Goal: Answer question/provide support: Share knowledge or assist other users

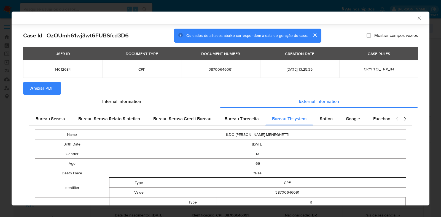
select select "10"
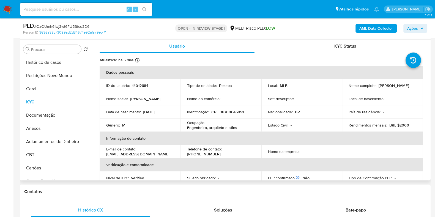
drag, startPoint x: 409, startPoint y: 89, endPoint x: 346, endPoint y: 89, distance: 63.6
click at [346, 89] on td "Nome completo : [PERSON_NAME]" at bounding box center [382, 85] width 81 height 13
copy p "[PERSON_NAME]"
drag, startPoint x: 244, startPoint y: 128, endPoint x: 237, endPoint y: 127, distance: 6.9
click at [233, 128] on div "Ocupação : [PERSON_NAME], arquiteto e afins" at bounding box center [221, 125] width 68 height 10
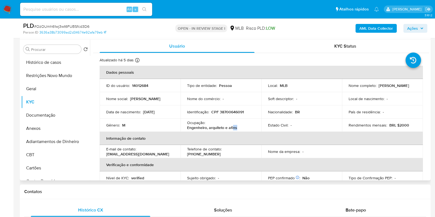
drag, startPoint x: 407, startPoint y: 86, endPoint x: 345, endPoint y: 90, distance: 62.4
click at [345, 90] on td "Nome completo : [PERSON_NAME]" at bounding box center [382, 85] width 81 height 13
copy p "[PERSON_NAME]"
click at [226, 113] on p "CPF 38700646091" at bounding box center [227, 112] width 32 height 5
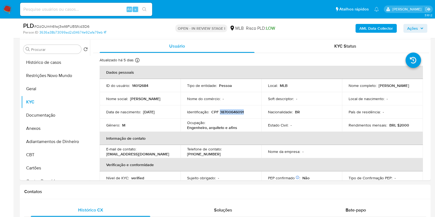
copy p "38700646091"
click at [57, 78] on button "Restrições Novo Mundo" at bounding box center [53, 75] width 64 height 13
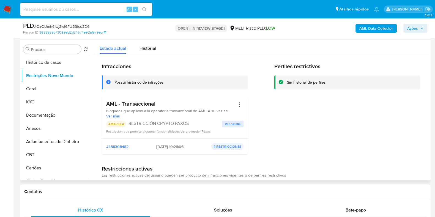
drag, startPoint x: 165, startPoint y: 103, endPoint x: 104, endPoint y: 103, distance: 60.6
click at [104, 103] on div "AML - Transaccional Bloqueos que aplican a la operatoria transaccional de AML. …" at bounding box center [175, 117] width 146 height 43
click at [53, 112] on button "Documentação" at bounding box center [53, 115] width 64 height 13
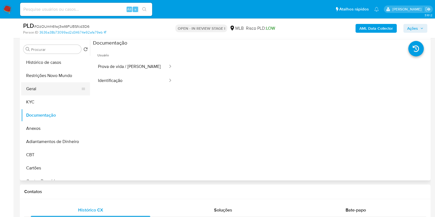
drag, startPoint x: 51, startPoint y: 78, endPoint x: 43, endPoint y: 83, distance: 9.1
click at [50, 78] on button "Restrições Novo Mundo" at bounding box center [55, 75] width 69 height 13
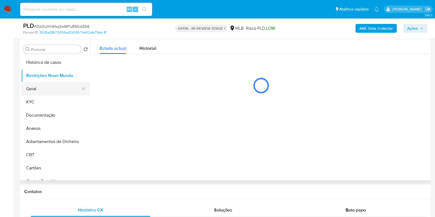
click at [43, 83] on button "Geral" at bounding box center [53, 88] width 64 height 13
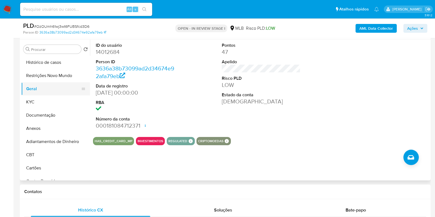
drag, startPoint x: 44, startPoint y: 93, endPoint x: 41, endPoint y: 101, distance: 8.0
click at [43, 93] on button "Geral" at bounding box center [55, 88] width 69 height 13
click at [41, 101] on button "KYC" at bounding box center [53, 102] width 64 height 13
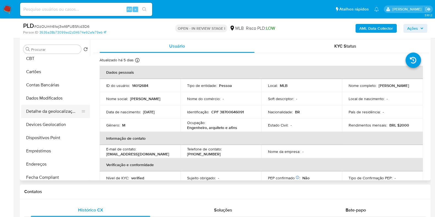
scroll to position [103, 0]
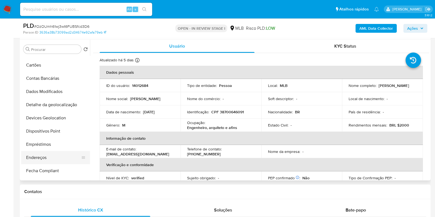
click at [58, 157] on button "Endereços" at bounding box center [53, 157] width 64 height 13
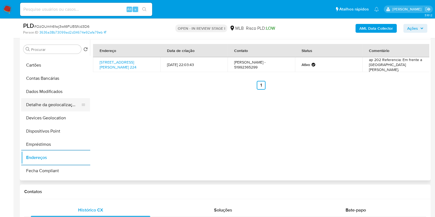
click at [42, 100] on button "Detalhe da geolocalização" at bounding box center [53, 104] width 64 height 13
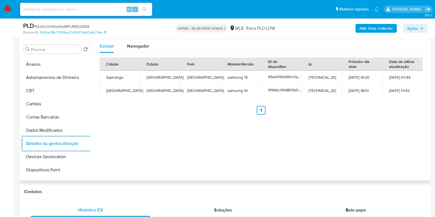
scroll to position [0, 0]
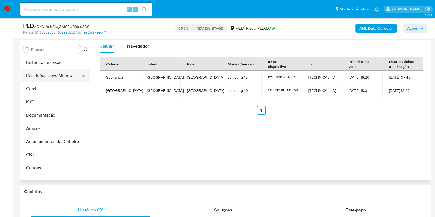
click at [55, 73] on button "Restrições Novo Mundo" at bounding box center [53, 75] width 64 height 13
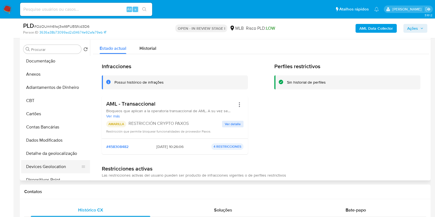
scroll to position [137, 0]
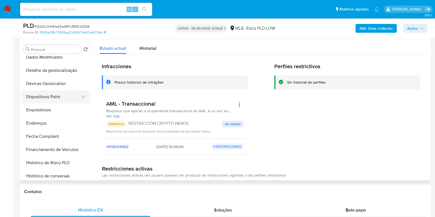
click at [63, 94] on button "Dispositivos Point" at bounding box center [53, 96] width 64 height 13
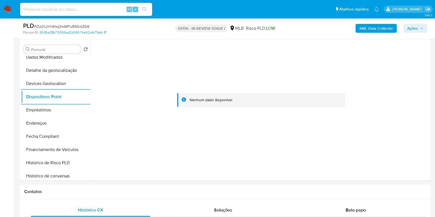
click at [388, 28] on b "AML Data Collector" at bounding box center [377, 28] width 34 height 9
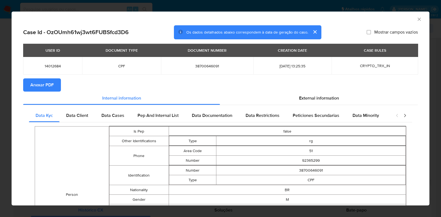
click at [45, 90] on span "Anexar PDF" at bounding box center [41, 85] width 23 height 12
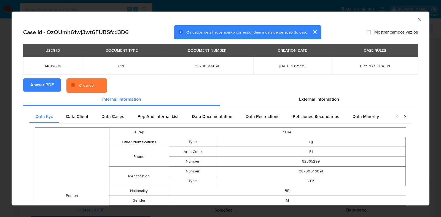
click at [0, 90] on div "AML Data Collector Case Id - OzOUmh61wj3wt6FUBSfcd3D6 Os dados detalhados abaix…" at bounding box center [220, 108] width 441 height 217
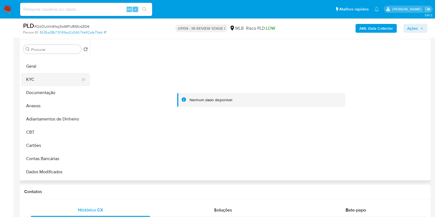
scroll to position [0, 0]
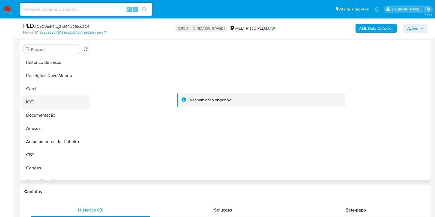
click at [42, 103] on button "KYC" at bounding box center [53, 102] width 64 height 13
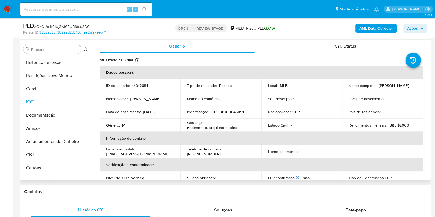
drag, startPoint x: 408, startPoint y: 86, endPoint x: 348, endPoint y: 90, distance: 59.9
click at [349, 88] on div "Nome completo : [PERSON_NAME]" at bounding box center [383, 85] width 68 height 5
drag, startPoint x: 345, startPoint y: 89, endPoint x: 411, endPoint y: 88, distance: 66.1
click at [411, 88] on td "Nome completo : [PERSON_NAME]" at bounding box center [382, 85] width 81 height 13
copy p "[PERSON_NAME]"
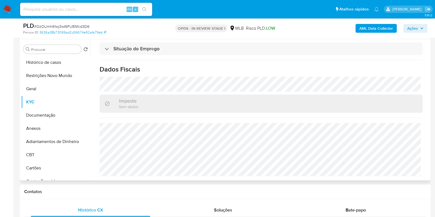
scroll to position [239, 0]
click at [408, 29] on span "Ações" at bounding box center [413, 28] width 11 height 9
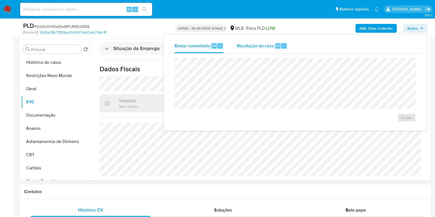
click at [249, 45] on span "Resolução do caso" at bounding box center [255, 45] width 37 height 6
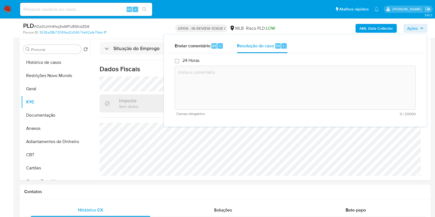
click at [236, 91] on textarea at bounding box center [295, 88] width 241 height 44
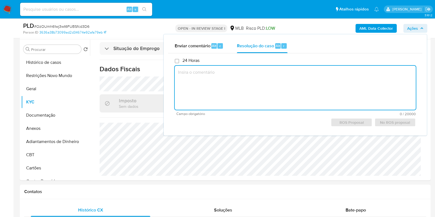
paste textarea "Através de solicitação de nosso parceiro comercial Paxos, foram analisadas oper…"
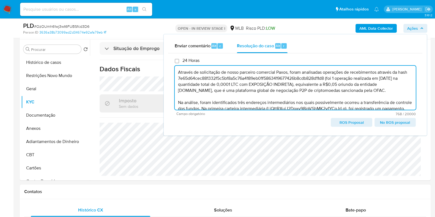
scroll to position [20, 0]
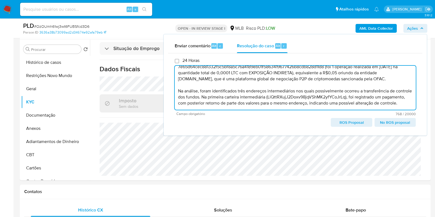
type textarea "Através de solicitação de nosso parceiro comercial Paxos, foram analisadas oper…"
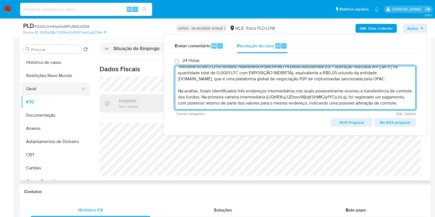
click at [34, 95] on button "Geral" at bounding box center [53, 88] width 64 height 13
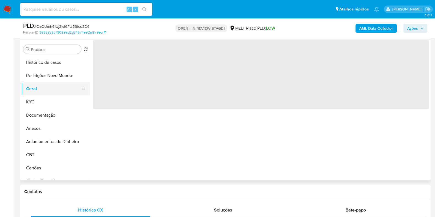
scroll to position [0, 0]
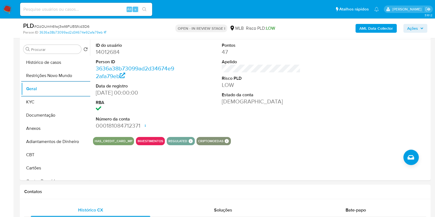
click at [59, 12] on input at bounding box center [86, 9] width 132 height 7
paste input "773642110"
type input "773642110"
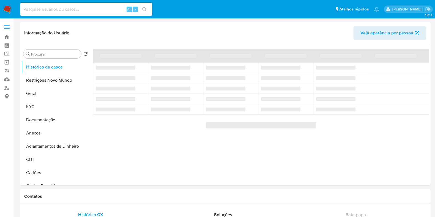
select select "10"
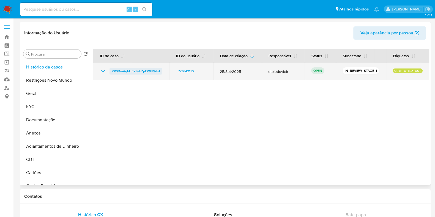
click at [157, 72] on span "RP0f1mAqbUEYSabZpEWIHWkd" at bounding box center [136, 71] width 48 height 7
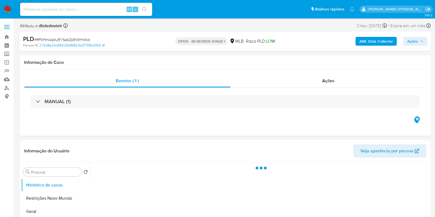
select select "10"
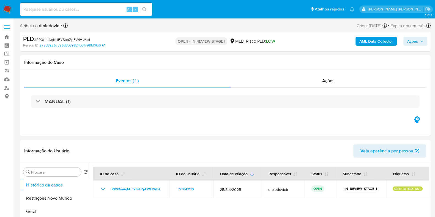
click at [239, 43] on div "MLB" at bounding box center [237, 41] width 14 height 6
click at [275, 41] on span "LOW" at bounding box center [270, 41] width 9 height 6
click at [274, 41] on span "LOW" at bounding box center [270, 41] width 9 height 6
click at [319, 43] on div "AML Data Collector Ações" at bounding box center [360, 41] width 133 height 13
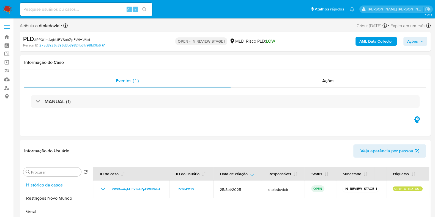
click at [266, 42] on span "LOW" at bounding box center [270, 41] width 9 height 6
drag, startPoint x: 267, startPoint y: 42, endPoint x: 271, endPoint y: 42, distance: 4.1
click at [266, 42] on span "LOW" at bounding box center [270, 41] width 9 height 6
click at [279, 42] on div "OPEN - IN REVIEW STAGE I MLB Risco PLD: LOW" at bounding box center [225, 41] width 133 height 13
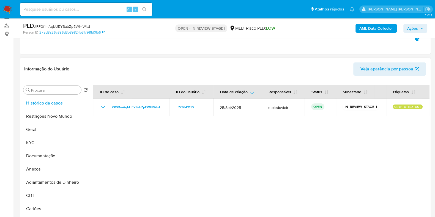
scroll to position [69, 0]
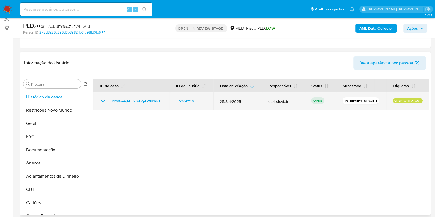
drag, startPoint x: 387, startPoint y: 101, endPoint x: 426, endPoint y: 101, distance: 38.6
click at [425, 101] on td "CRYPTO_TRX_OUT" at bounding box center [408, 102] width 44 height 18
click at [426, 101] on td "CRYPTO_TRX_OUT" at bounding box center [408, 102] width 44 height 18
drag, startPoint x: 301, startPoint y: 102, endPoint x: 330, endPoint y: 101, distance: 28.9
click at [330, 101] on tr "RP0f1mAqbUEYSabZpEWIHWkd 773642110 25/Set/2025 dtoledovieir OPEN IN_REVIEW_STAG…" at bounding box center [261, 102] width 337 height 18
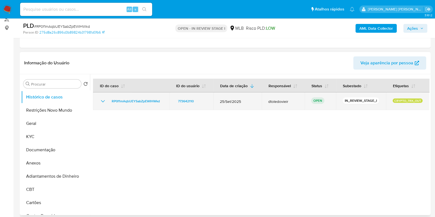
click at [330, 101] on td "OPEN" at bounding box center [320, 102] width 31 height 18
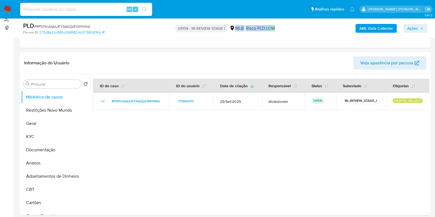
drag, startPoint x: 279, startPoint y: 26, endPoint x: 234, endPoint y: 28, distance: 44.9
click at [234, 28] on div "OPEN - IN REVIEW STAGE I MLB Risco PLD: LOW" at bounding box center [225, 28] width 133 height 13
click at [277, 27] on div "OPEN - IN REVIEW STAGE I MLB Risco PLD: LOW" at bounding box center [225, 28] width 133 height 13
drag, startPoint x: 273, startPoint y: 27, endPoint x: 237, endPoint y: 26, distance: 36.4
click at [237, 26] on div "OPEN - IN REVIEW STAGE I MLB Risco PLD: LOW" at bounding box center [225, 28] width 133 height 13
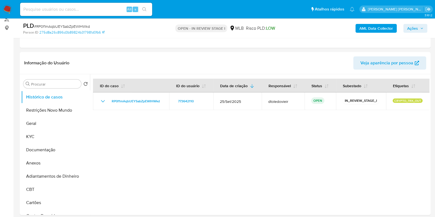
click at [235, 27] on div "MLB" at bounding box center [237, 28] width 14 height 6
drag, startPoint x: 235, startPoint y: 28, endPoint x: 270, endPoint y: 29, distance: 35.5
click at [270, 29] on div "OPEN - IN REVIEW STAGE I MLB Risco PLD: LOW" at bounding box center [225, 28] width 133 height 13
click at [275, 29] on div "OPEN - IN REVIEW STAGE I MLB Risco PLD: LOW" at bounding box center [225, 28] width 133 height 13
drag, startPoint x: 226, startPoint y: 29, endPoint x: 174, endPoint y: 28, distance: 51.8
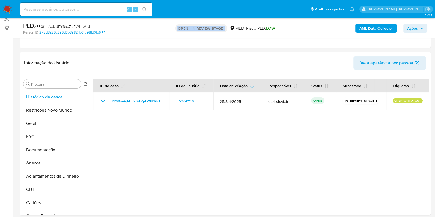
click at [175, 28] on p "OPEN - IN REVIEW STAGE I" at bounding box center [201, 29] width 52 height 8
click at [174, 28] on div "OPEN - IN REVIEW STAGE I MLB Risco PLD: LOW" at bounding box center [225, 28] width 133 height 13
click at [200, 28] on p "OPEN - IN REVIEW STAGE I" at bounding box center [201, 29] width 52 height 8
click at [218, 29] on p "OPEN - IN REVIEW STAGE I" at bounding box center [201, 29] width 52 height 8
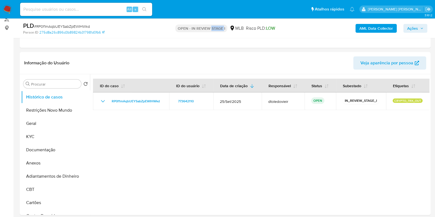
click at [218, 29] on p "OPEN - IN REVIEW STAGE I" at bounding box center [201, 29] width 52 height 8
drag, startPoint x: 278, startPoint y: 29, endPoint x: 176, endPoint y: 29, distance: 102.7
click at [176, 29] on div "OPEN - IN REVIEW STAGE I MLB Risco PLD: LOW" at bounding box center [225, 28] width 133 height 13
click at [176, 29] on p "OPEN - IN REVIEW STAGE I" at bounding box center [201, 29] width 52 height 8
drag, startPoint x: 176, startPoint y: 29, endPoint x: 270, endPoint y: 30, distance: 93.9
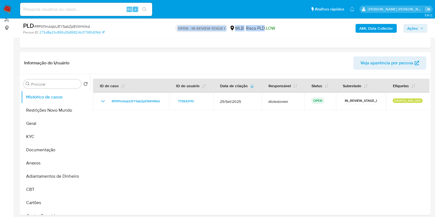
click at [267, 28] on div "OPEN - IN REVIEW STAGE I MLB Risco PLD: LOW" at bounding box center [225, 28] width 133 height 13
